Goal: Navigation & Orientation: Find specific page/section

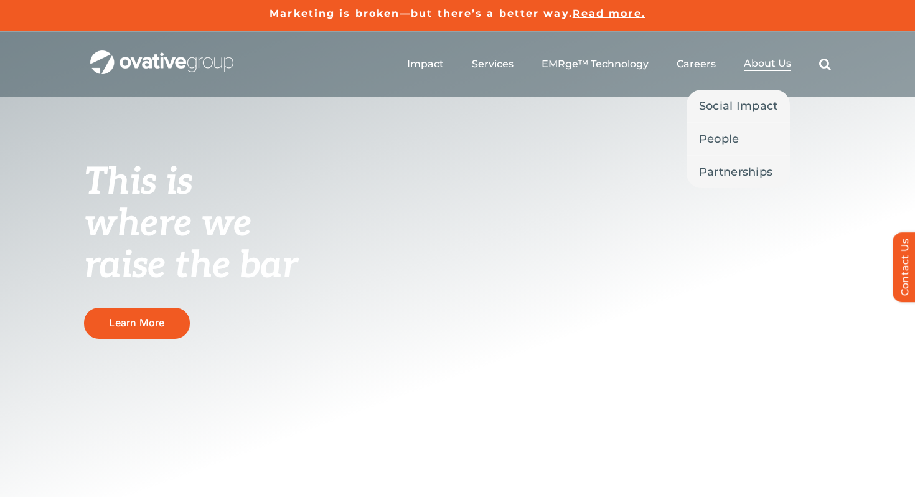
click at [770, 62] on span "About Us" at bounding box center [767, 63] width 47 height 12
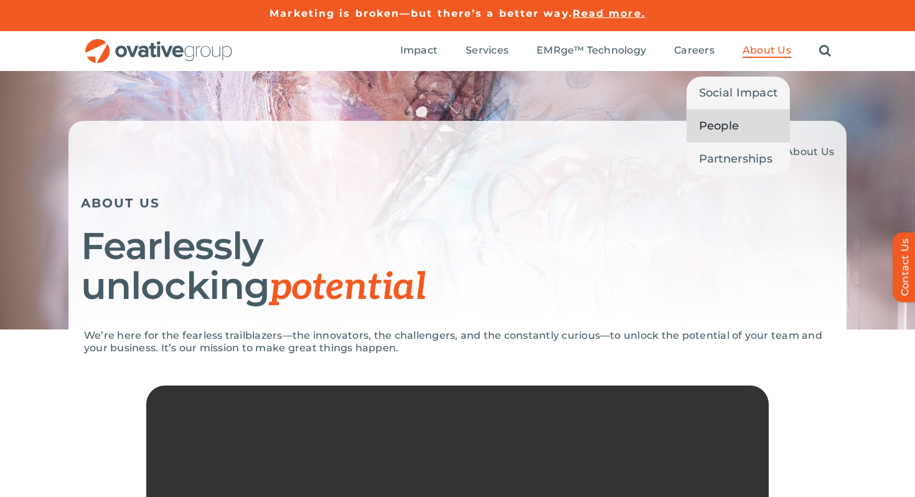
click at [746, 128] on link "People" at bounding box center [739, 126] width 104 height 32
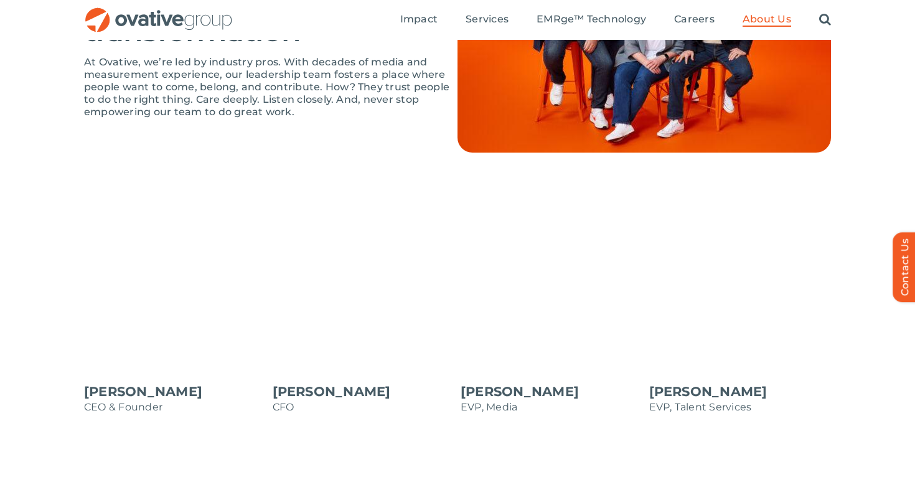
scroll to position [915, 0]
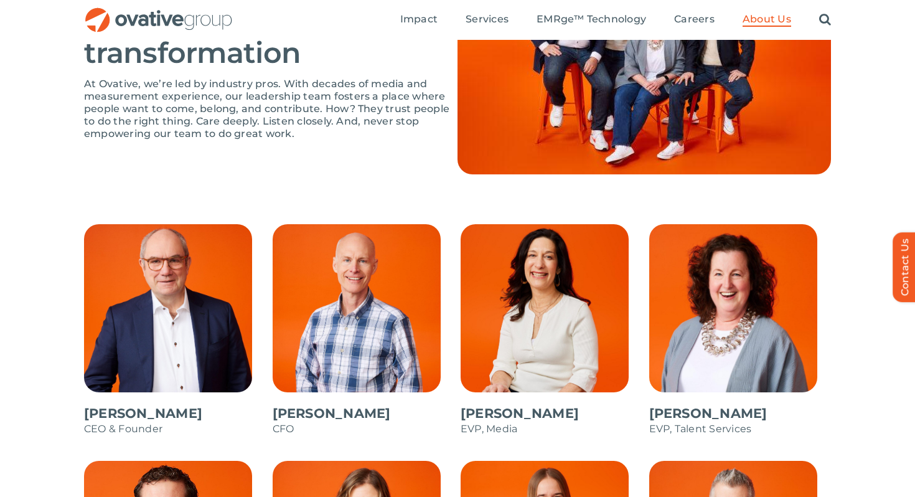
click at [160, 337] on span at bounding box center [175, 336] width 182 height 224
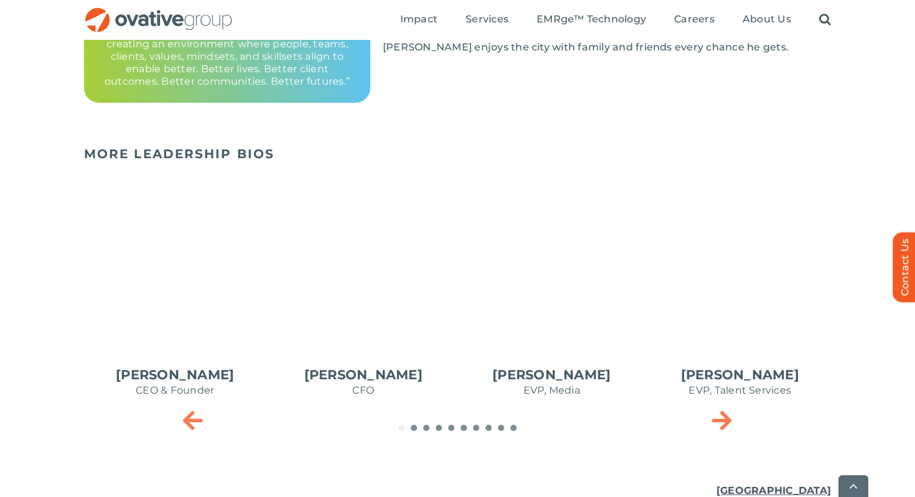
scroll to position [477, 0]
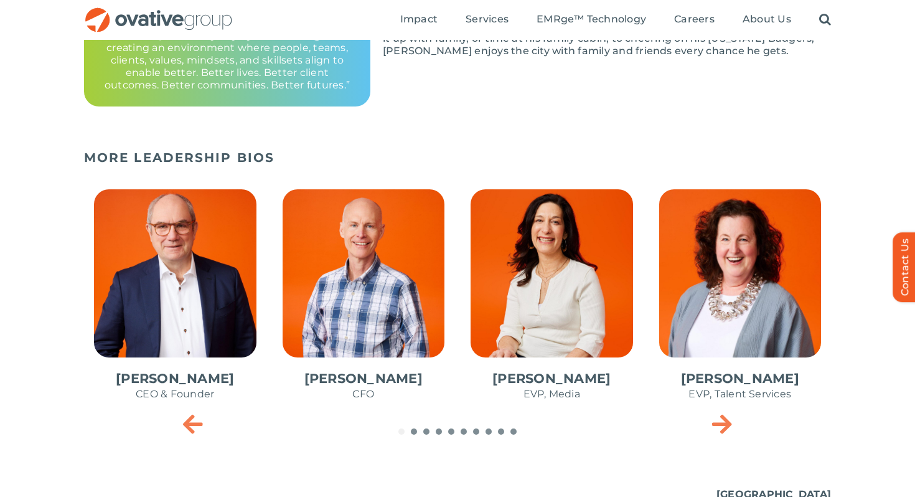
click at [375, 291] on span "2 / 10" at bounding box center [364, 301] width 182 height 244
